Goal: Information Seeking & Learning: Learn about a topic

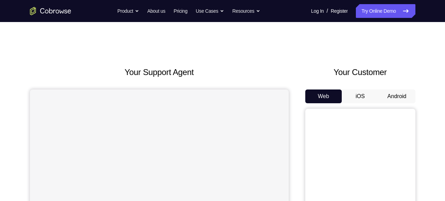
click at [395, 94] on button "Android" at bounding box center [397, 97] width 37 height 14
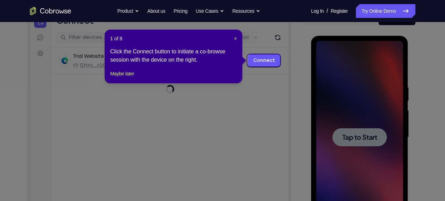
scroll to position [79, 0]
click at [120, 77] on button "Maybe later" at bounding box center [122, 73] width 24 height 8
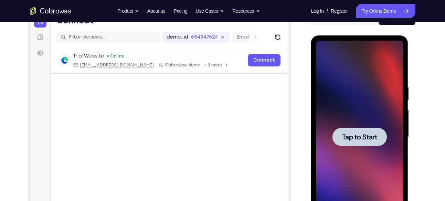
click at [358, 138] on span "Tap to Start" at bounding box center [359, 137] width 35 height 7
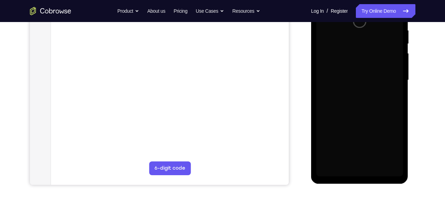
scroll to position [118, 0]
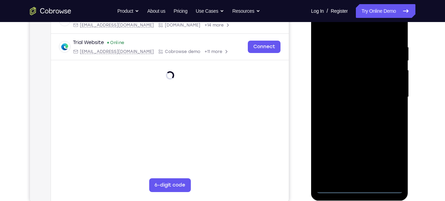
click at [359, 187] on div at bounding box center [359, 97] width 87 height 193
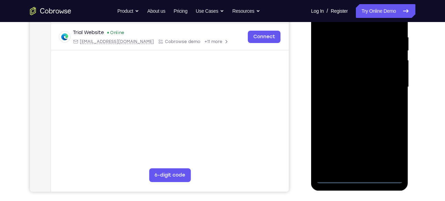
scroll to position [129, 0]
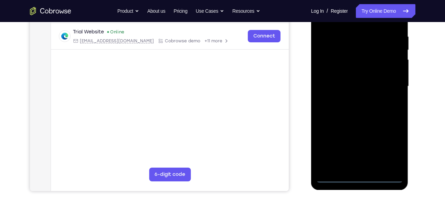
click at [389, 142] on div at bounding box center [359, 86] width 87 height 193
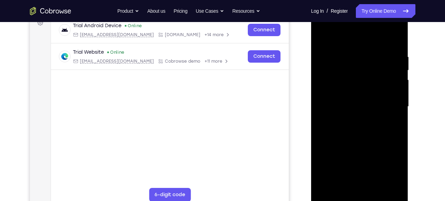
scroll to position [104, 0]
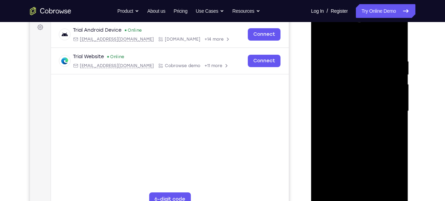
click at [334, 31] on div at bounding box center [359, 111] width 87 height 193
click at [388, 108] on div at bounding box center [359, 111] width 87 height 193
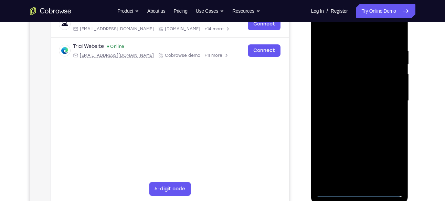
scroll to position [117, 0]
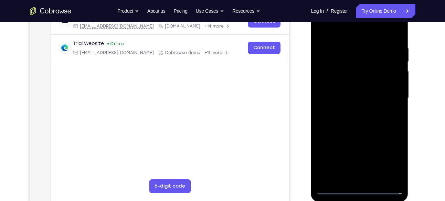
click at [353, 109] on div at bounding box center [359, 98] width 87 height 193
click at [357, 93] on div at bounding box center [359, 98] width 87 height 193
click at [345, 85] on div at bounding box center [359, 98] width 87 height 193
click at [345, 99] on div at bounding box center [359, 98] width 87 height 193
click at [353, 118] on div at bounding box center [359, 98] width 87 height 193
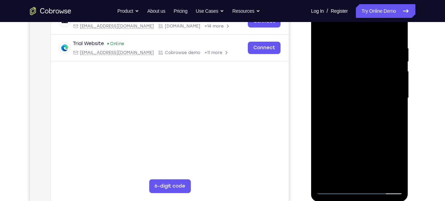
click at [340, 98] on div at bounding box center [359, 98] width 87 height 193
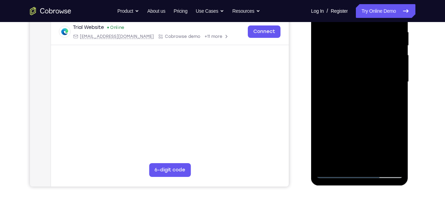
click at [352, 157] on div at bounding box center [359, 82] width 87 height 193
click at [351, 148] on div at bounding box center [359, 82] width 87 height 193
click at [364, 126] on div at bounding box center [359, 82] width 87 height 193
click at [372, 149] on div at bounding box center [359, 82] width 87 height 193
click at [373, 137] on div at bounding box center [359, 82] width 87 height 193
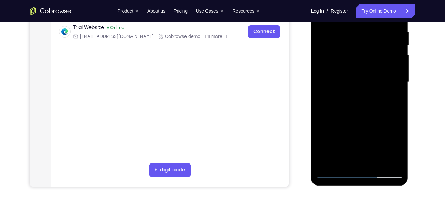
click at [351, 147] on div at bounding box center [359, 82] width 87 height 193
click at [388, 160] on div at bounding box center [359, 82] width 87 height 193
click at [389, 161] on div at bounding box center [359, 82] width 87 height 193
click at [350, 103] on div at bounding box center [359, 82] width 87 height 193
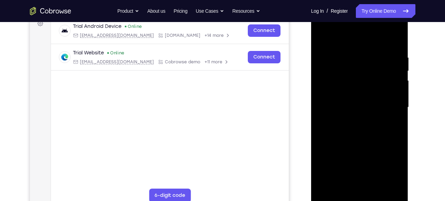
scroll to position [108, 0]
click at [360, 132] on div at bounding box center [359, 107] width 87 height 193
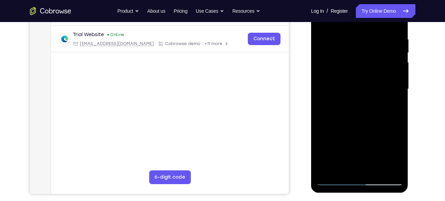
scroll to position [127, 0]
click at [397, 31] on div at bounding box center [359, 88] width 87 height 193
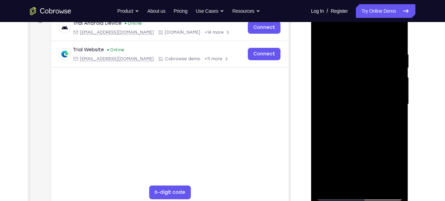
scroll to position [109, 0]
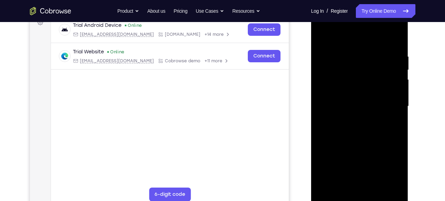
click at [399, 38] on div at bounding box center [359, 106] width 87 height 193
click at [322, 36] on div at bounding box center [359, 106] width 87 height 193
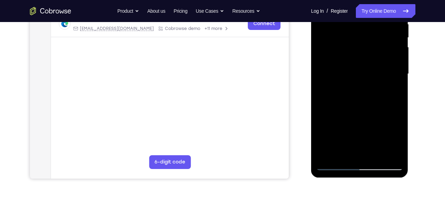
scroll to position [139, 0]
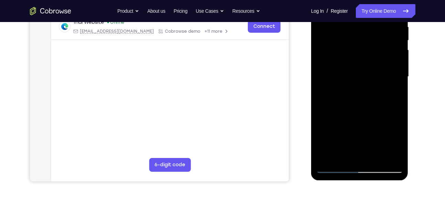
click at [376, 157] on div at bounding box center [359, 76] width 87 height 193
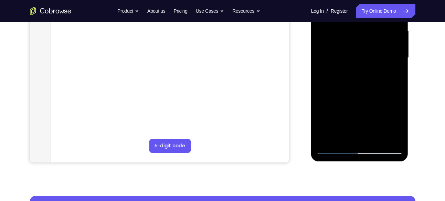
click at [370, 92] on div at bounding box center [359, 57] width 87 height 193
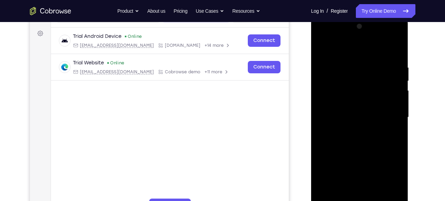
scroll to position [96, 0]
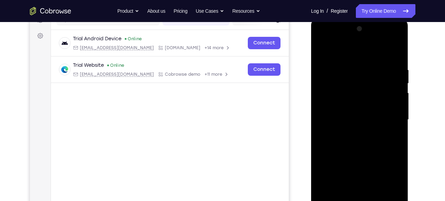
click at [323, 49] on div at bounding box center [359, 119] width 87 height 193
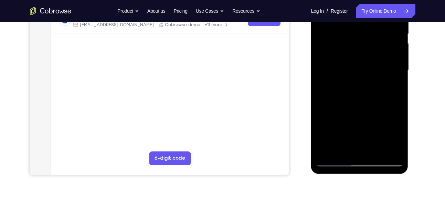
scroll to position [146, 0]
click at [327, 150] on div at bounding box center [359, 69] width 87 height 193
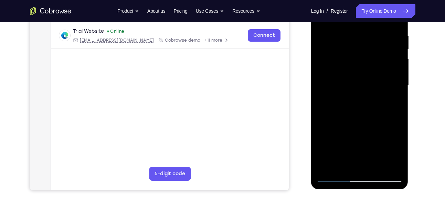
scroll to position [135, 0]
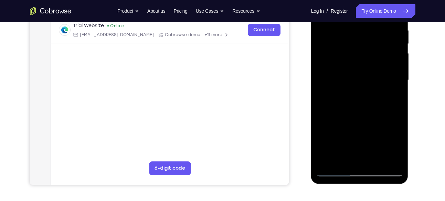
drag, startPoint x: 721, startPoint y: 70, endPoint x: 365, endPoint y: 30, distance: 358.2
click at [365, 30] on div at bounding box center [359, 80] width 87 height 193
drag, startPoint x: 356, startPoint y: 112, endPoint x: 353, endPoint y: 30, distance: 82.0
click at [353, 30] on div at bounding box center [359, 80] width 87 height 193
drag, startPoint x: 357, startPoint y: 106, endPoint x: 358, endPoint y: 57, distance: 48.9
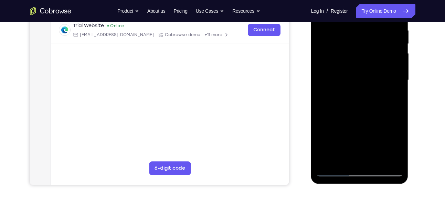
click at [358, 57] on div at bounding box center [359, 80] width 87 height 193
drag, startPoint x: 361, startPoint y: 133, endPoint x: 366, endPoint y: 50, distance: 83.1
click at [366, 50] on div at bounding box center [359, 80] width 87 height 193
drag, startPoint x: 364, startPoint y: 116, endPoint x: 356, endPoint y: 44, distance: 72.1
click at [356, 44] on div at bounding box center [359, 80] width 87 height 193
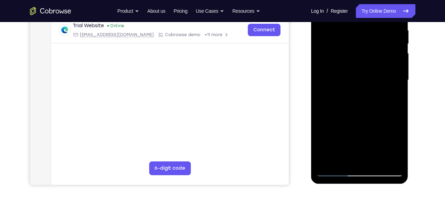
drag, startPoint x: 364, startPoint y: 137, endPoint x: 364, endPoint y: 65, distance: 71.3
click at [364, 65] on div at bounding box center [359, 80] width 87 height 193
drag, startPoint x: 367, startPoint y: 125, endPoint x: 360, endPoint y: 53, distance: 72.0
click at [360, 53] on div at bounding box center [359, 80] width 87 height 193
drag, startPoint x: 360, startPoint y: 121, endPoint x: 356, endPoint y: 36, distance: 85.2
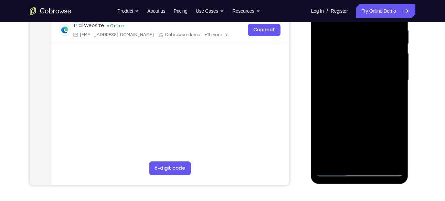
click at [356, 36] on div at bounding box center [359, 80] width 87 height 193
drag, startPoint x: 367, startPoint y: 132, endPoint x: 362, endPoint y: 56, distance: 75.2
click at [362, 56] on div at bounding box center [359, 80] width 87 height 193
drag, startPoint x: 360, startPoint y: 122, endPoint x: 354, endPoint y: 36, distance: 86.3
click at [354, 36] on div at bounding box center [359, 80] width 87 height 193
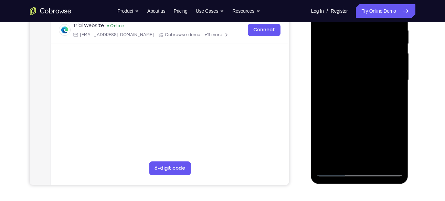
drag, startPoint x: 353, startPoint y: 102, endPoint x: 353, endPoint y: 45, distance: 56.8
click at [353, 45] on div at bounding box center [359, 80] width 87 height 193
drag, startPoint x: 364, startPoint y: 122, endPoint x: 360, endPoint y: 41, distance: 81.0
click at [360, 41] on div at bounding box center [359, 80] width 87 height 193
drag, startPoint x: 365, startPoint y: 125, endPoint x: 366, endPoint y: 50, distance: 75.1
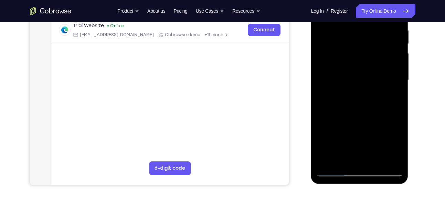
click at [366, 50] on div at bounding box center [359, 80] width 87 height 193
drag, startPoint x: 364, startPoint y: 134, endPoint x: 366, endPoint y: 46, distance: 87.5
click at [366, 46] on div at bounding box center [359, 80] width 87 height 193
drag, startPoint x: 360, startPoint y: 119, endPoint x: 358, endPoint y: 70, distance: 48.9
click at [358, 70] on div at bounding box center [359, 80] width 87 height 193
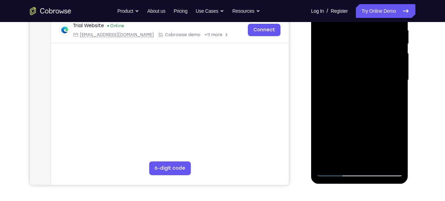
drag, startPoint x: 363, startPoint y: 129, endPoint x: 366, endPoint y: 29, distance: 100.6
click at [366, 29] on div at bounding box center [359, 80] width 87 height 193
drag, startPoint x: 365, startPoint y: 106, endPoint x: 362, endPoint y: 45, distance: 61.4
click at [362, 45] on div at bounding box center [359, 80] width 87 height 193
drag, startPoint x: 369, startPoint y: 123, endPoint x: 365, endPoint y: 57, distance: 66.2
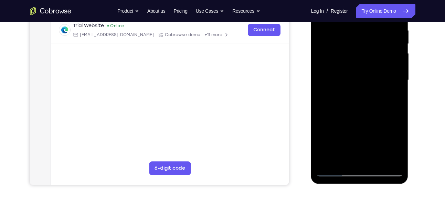
click at [365, 57] on div at bounding box center [359, 80] width 87 height 193
drag, startPoint x: 364, startPoint y: 107, endPoint x: 363, endPoint y: 83, distance: 24.5
click at [363, 83] on div at bounding box center [359, 80] width 87 height 193
click at [325, 132] on div at bounding box center [359, 80] width 87 height 193
drag, startPoint x: 390, startPoint y: 136, endPoint x: 386, endPoint y: 113, distance: 23.4
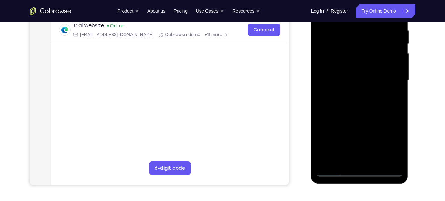
click at [386, 113] on div at bounding box center [359, 80] width 87 height 193
drag, startPoint x: 379, startPoint y: 112, endPoint x: 381, endPoint y: 159, distance: 46.9
click at [381, 159] on div at bounding box center [359, 80] width 87 height 193
drag, startPoint x: 359, startPoint y: 139, endPoint x: 358, endPoint y: 82, distance: 57.2
click at [358, 82] on div at bounding box center [359, 80] width 87 height 193
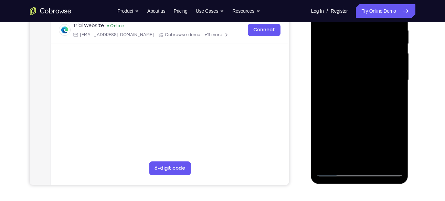
click at [335, 119] on div at bounding box center [359, 80] width 87 height 193
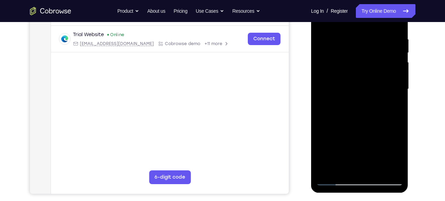
scroll to position [126, 0]
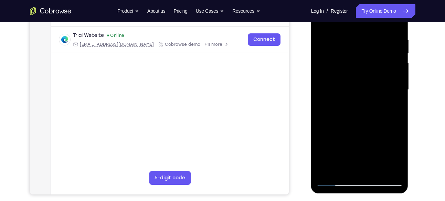
drag, startPoint x: 371, startPoint y: 103, endPoint x: 366, endPoint y: 52, distance: 51.6
click at [366, 52] on div at bounding box center [359, 89] width 87 height 193
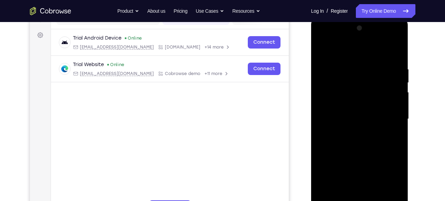
scroll to position [96, 0]
click at [321, 48] on div at bounding box center [359, 119] width 87 height 193
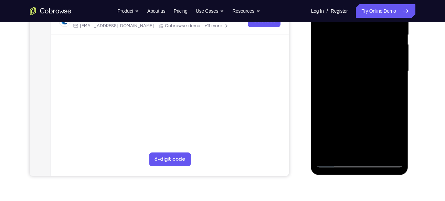
scroll to position [146, 0]
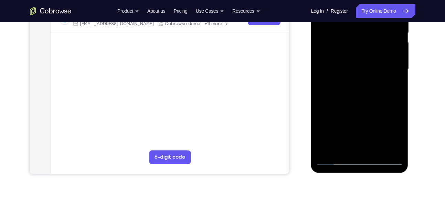
drag, startPoint x: 341, startPoint y: 129, endPoint x: 340, endPoint y: 32, distance: 97.1
click at [340, 32] on div at bounding box center [359, 69] width 87 height 193
drag, startPoint x: 358, startPoint y: 104, endPoint x: 359, endPoint y: 20, distance: 84.7
click at [359, 20] on div at bounding box center [359, 69] width 87 height 193
drag, startPoint x: 345, startPoint y: 119, endPoint x: 349, endPoint y: 39, distance: 80.7
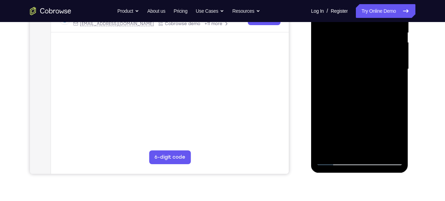
click at [349, 39] on div at bounding box center [359, 69] width 87 height 193
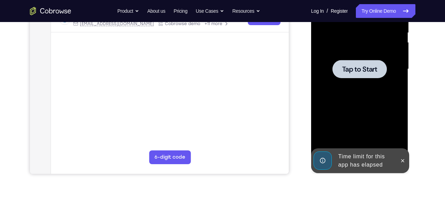
drag, startPoint x: 419, startPoint y: 52, endPoint x: 423, endPoint y: 29, distance: 23.7
click at [423, 29] on div "Your Support Agent Your Customer Web iOS Android Next Steps We’d be happy to gi…" at bounding box center [222, 103] width 441 height 454
